Goal: Information Seeking & Learning: Learn about a topic

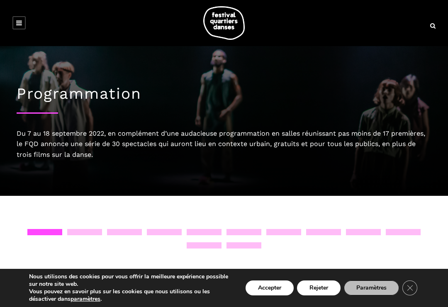
click at [24, 20] on link at bounding box center [18, 22] width 13 height 13
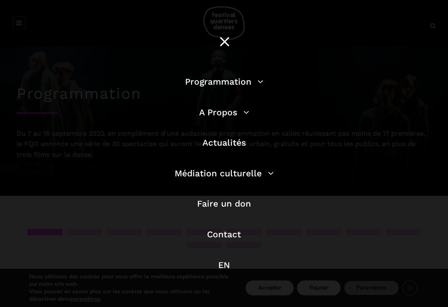
click at [235, 84] on link "Programmation" at bounding box center [224, 81] width 78 height 10
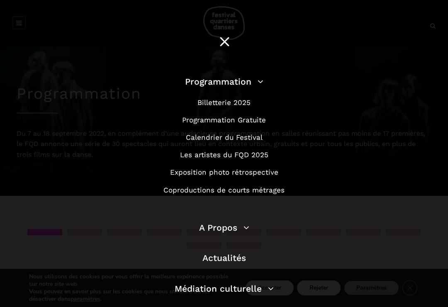
click at [239, 121] on link "Programmation Gratuite" at bounding box center [224, 120] width 84 height 8
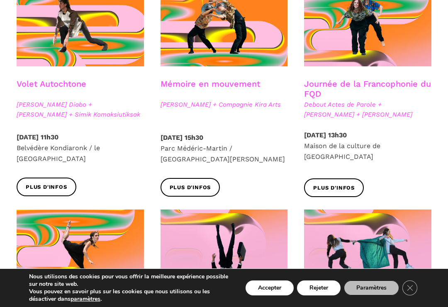
scroll to position [495, 0]
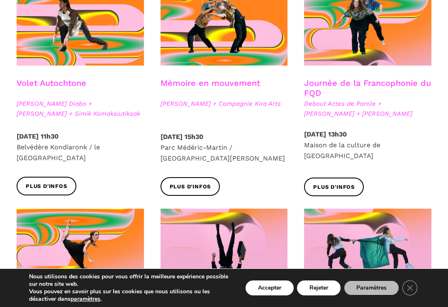
click at [329, 183] on span "Plus d'infos" at bounding box center [333, 187] width 41 height 9
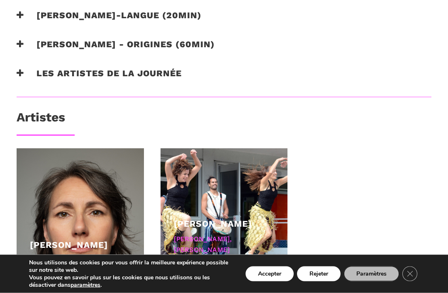
scroll to position [686, 0]
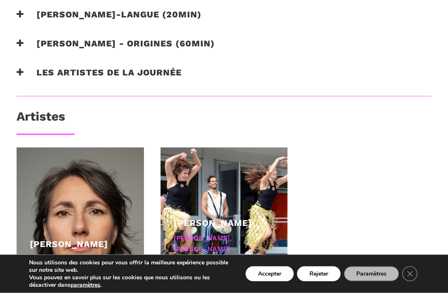
click at [122, 67] on h3 "Les artistes de la journée" at bounding box center [99, 77] width 165 height 21
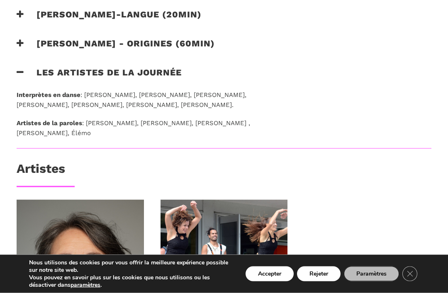
scroll to position [686, 0]
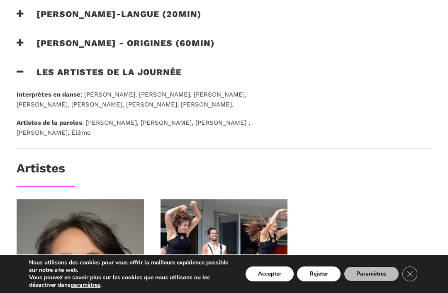
click at [124, 67] on h3 "Les artistes de la journée" at bounding box center [99, 77] width 165 height 21
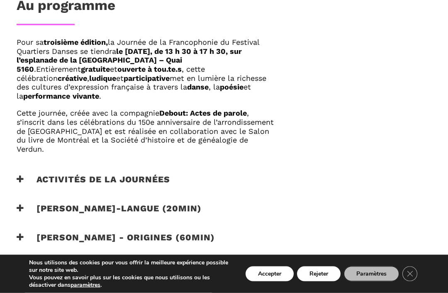
scroll to position [492, 0]
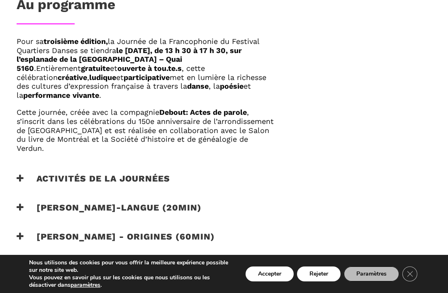
click at [127, 173] on h3 "Activités de la journées" at bounding box center [94, 183] width 154 height 21
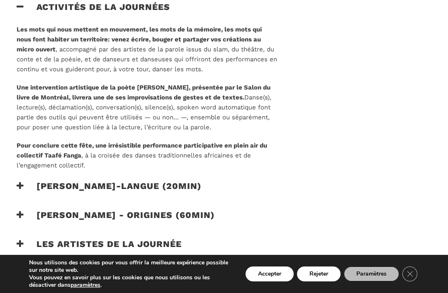
scroll to position [663, 0]
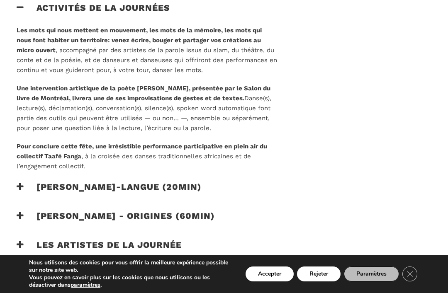
click at [146, 211] on h3 "Taafé Fanga - origines (60min)" at bounding box center [116, 221] width 198 height 21
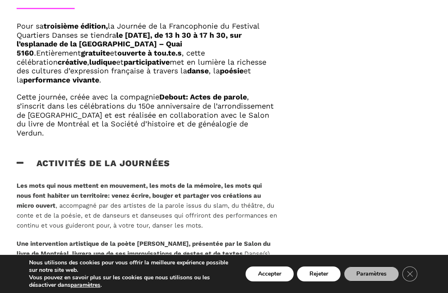
scroll to position [438, 0]
